Goal: Transaction & Acquisition: Purchase product/service

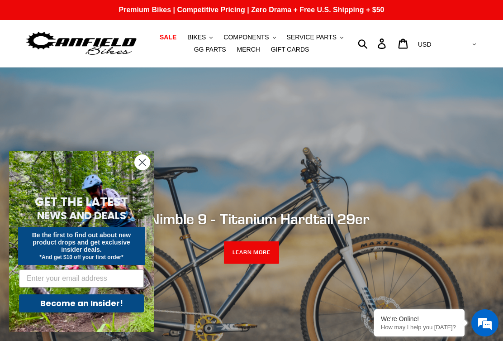
click at [176, 43] on link "SALE" at bounding box center [168, 37] width 26 height 12
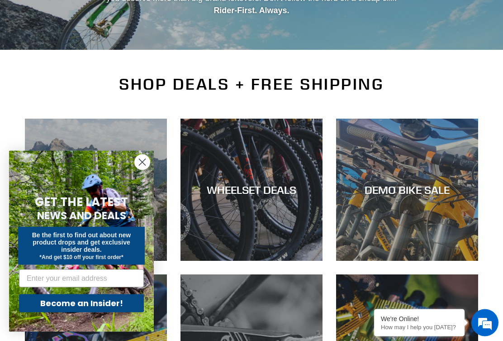
scroll to position [153, 0]
click at [146, 170] on circle "Close dialog" at bounding box center [142, 162] width 15 height 15
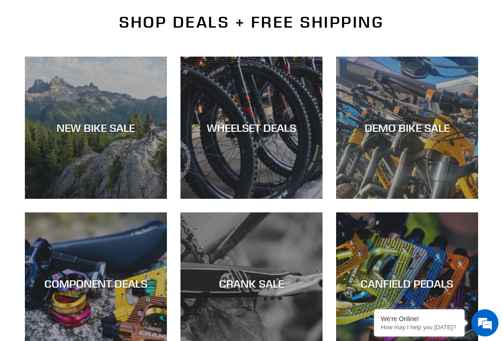
scroll to position [219, 0]
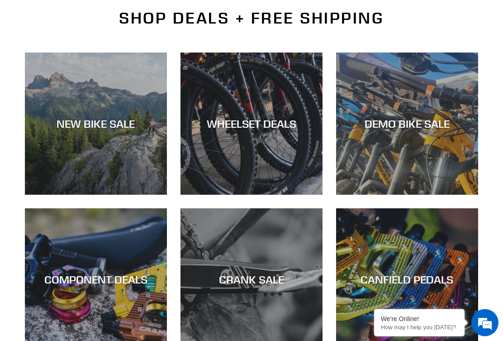
click at [128, 195] on div "NEW BIKE SALE" at bounding box center [96, 195] width 142 height 0
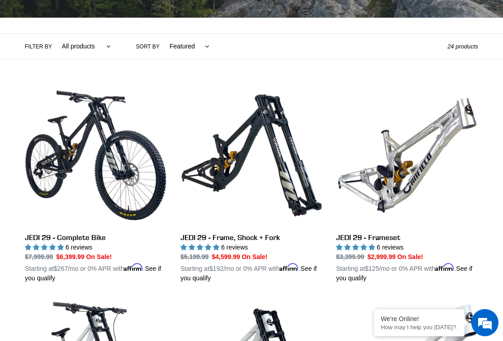
scroll to position [190, 0]
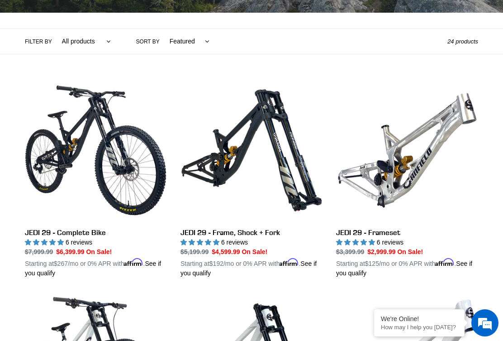
click at [52, 142] on link "JEDI 29 - Complete Bike" at bounding box center [96, 178] width 142 height 199
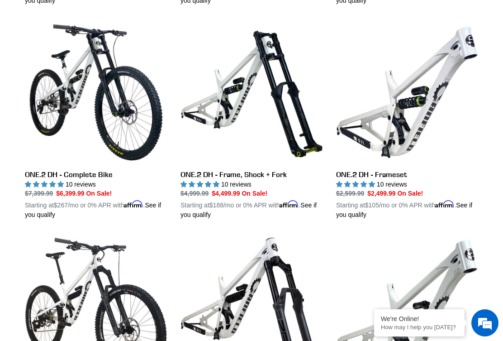
scroll to position [461, 0]
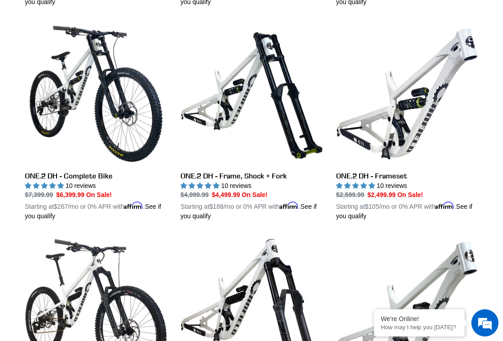
click at [44, 104] on link "ONE.2 DH - Complete Bike" at bounding box center [96, 122] width 142 height 199
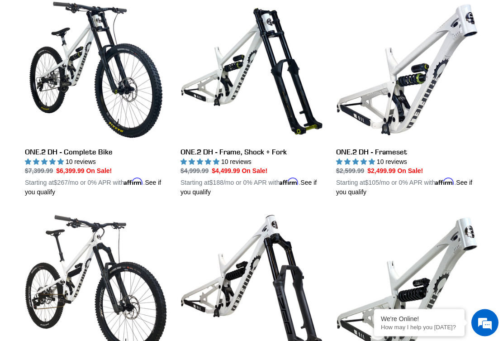
scroll to position [485, 0]
click at [394, 157] on link "ONE.2 DH - Frameset" at bounding box center [407, 98] width 142 height 199
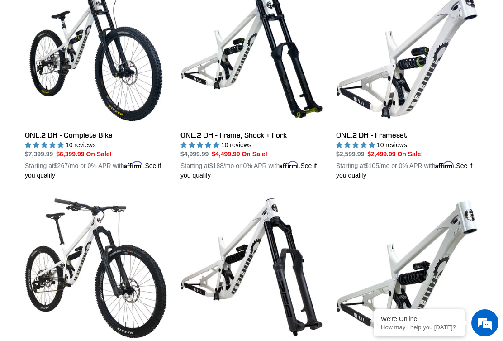
click at [292, 105] on link "ONE.2 DH - Frame, Shock + Fork" at bounding box center [251, 81] width 142 height 199
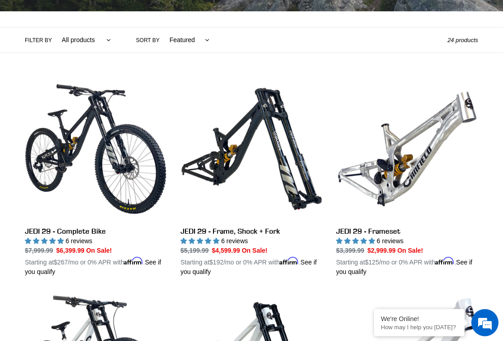
scroll to position [192, 0]
click at [54, 144] on link "JEDI 29 - Complete Bike" at bounding box center [96, 177] width 142 height 199
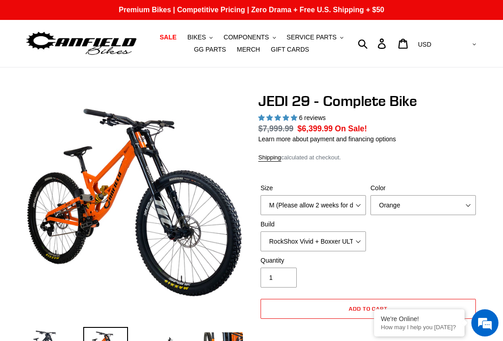
select select "highest-rating"
click at [355, 205] on select "M (Please allow 2 weeks for delivery) L (Please allow 2 weeks for delivery) XL …" at bounding box center [313, 205] width 105 height 20
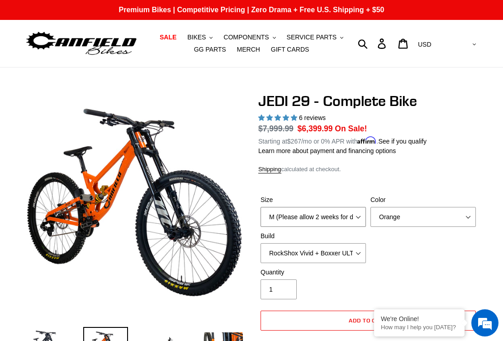
select select "L (Please allow 2 weeks for delivery)"
click at [447, 217] on select "Orange Stealth Black Raw" at bounding box center [422, 217] width 105 height 20
select select "Stealth Black"
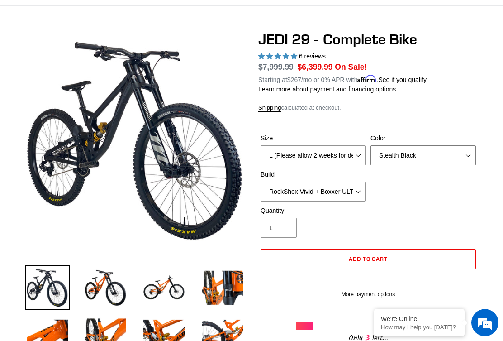
scroll to position [62, 0]
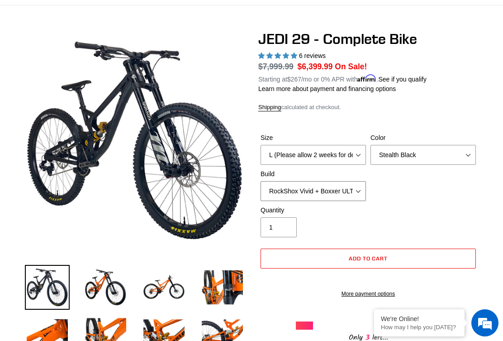
click at [356, 189] on select "RockShox Vivid + Boxxer ULT RC2 C3 200 + SRAM XO RockShox Vivid + Boxxer ULT RC…" at bounding box center [313, 191] width 105 height 20
select select "Fox DHX2 + Fox 40 Float Grip 2 203 + SRAM XO"
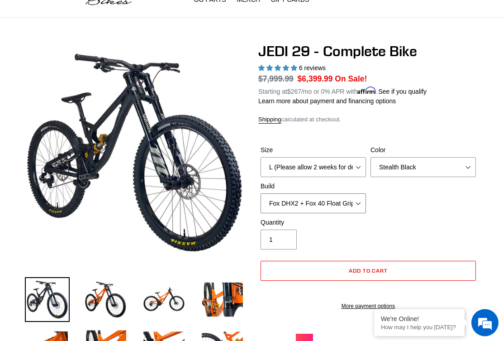
scroll to position [50, 0]
click at [172, 299] on img at bounding box center [164, 299] width 45 height 45
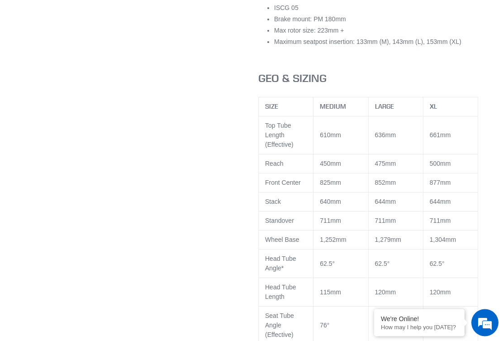
scroll to position [1332, 0]
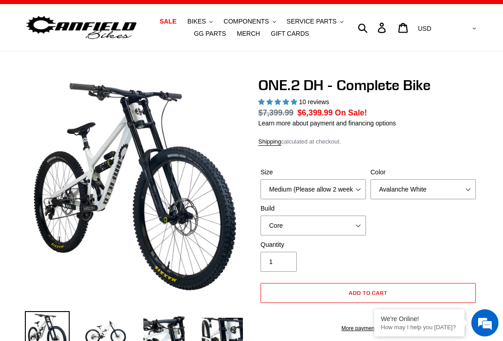
select select "highest-rating"
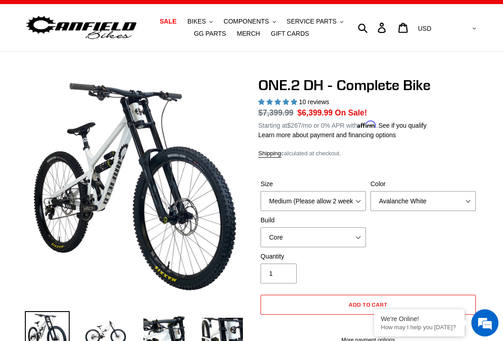
click at [359, 186] on label "Size" at bounding box center [313, 183] width 105 height 9
click at [359, 191] on select "Medium (Please allow 2 weeks for delivery) Large (Sold Out)" at bounding box center [313, 201] width 105 height 20
select select "Large (Sold Out)"
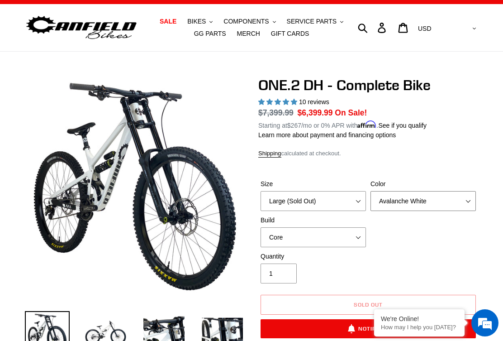
click at [458, 201] on select "Avalanche White Bentonite Grey" at bounding box center [422, 201] width 105 height 20
select select "Bentonite Grey"
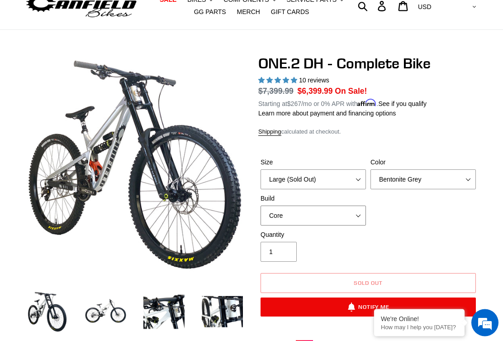
click at [359, 210] on select "Core Pro" at bounding box center [313, 216] width 105 height 20
select select "Pro"
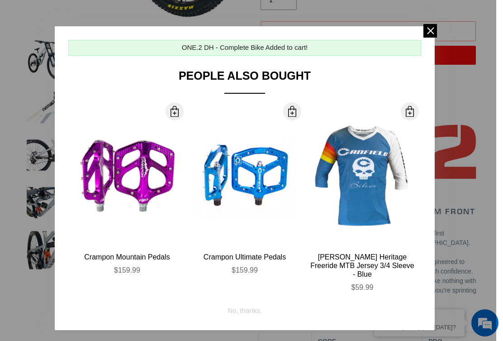
scroll to position [289, 0]
click at [431, 34] on span at bounding box center [430, 31] width 14 height 14
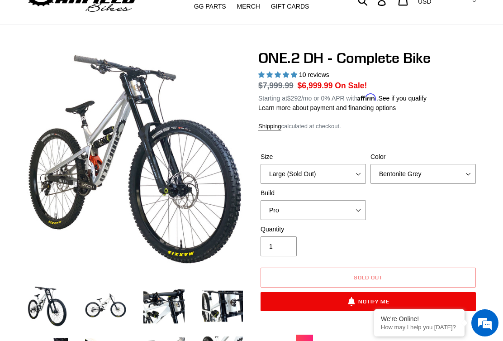
scroll to position [0, 0]
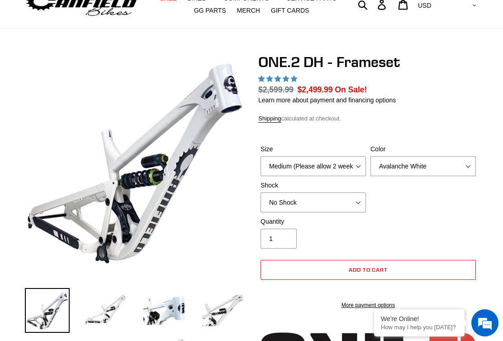
select select "highest-rating"
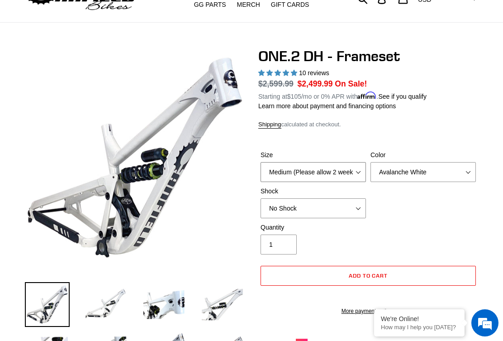
click at [360, 166] on select "Medium (Please allow 2 weeks for delivery) Large (Sold Out)" at bounding box center [313, 172] width 105 height 20
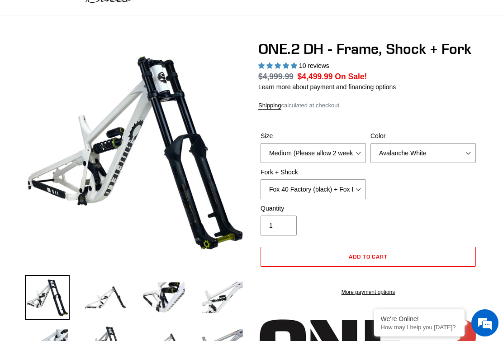
select select "highest-rating"
click at [356, 149] on select "Medium (Please allow 2 weeks for delivery) Large (Sold Out)" at bounding box center [313, 153] width 105 height 20
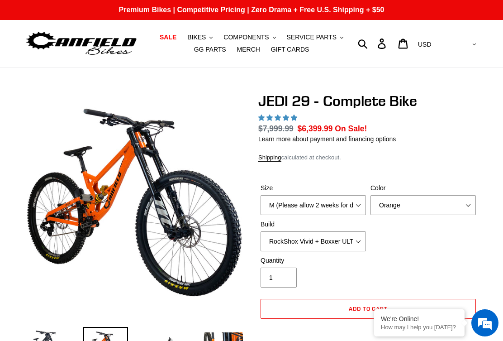
select select "highest-rating"
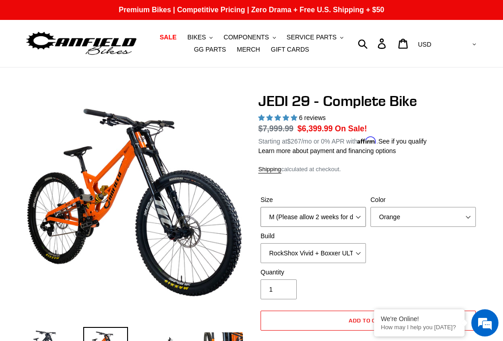
click at [353, 209] on select "M (Please allow 2 weeks for delivery) L (Please allow 2 weeks for delivery) XL …" at bounding box center [313, 217] width 105 height 20
select select "L (Please allow 2 weeks for delivery)"
click at [427, 216] on select "Orange Stealth Black Raw" at bounding box center [422, 217] width 105 height 20
select select "Raw"
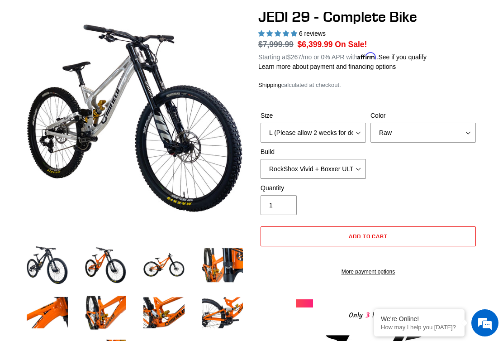
click at [359, 167] on select "RockShox Vivid + Boxxer ULT RC2 C3 200 + SRAM XO RockShox Vivid + Boxxer ULT RC…" at bounding box center [313, 169] width 105 height 20
select select "Fox DHX2 + Fox 40 Float Grip 2 203 + SRAM XO"
click at [414, 183] on div "Quantity 1" at bounding box center [368, 201] width 220 height 36
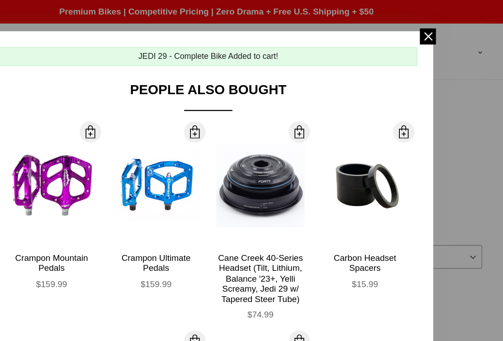
click at [423, 35] on span at bounding box center [430, 31] width 14 height 14
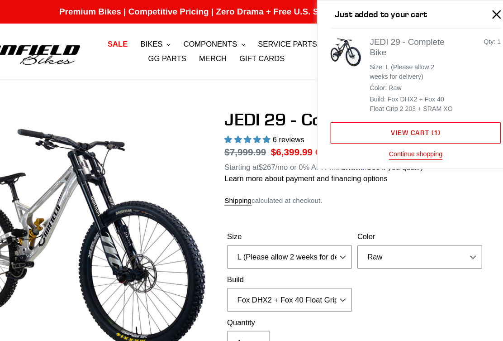
click at [379, 118] on link "View cart ( 1 )" at bounding box center [420, 112] width 144 height 18
